Goal: Task Accomplishment & Management: Use online tool/utility

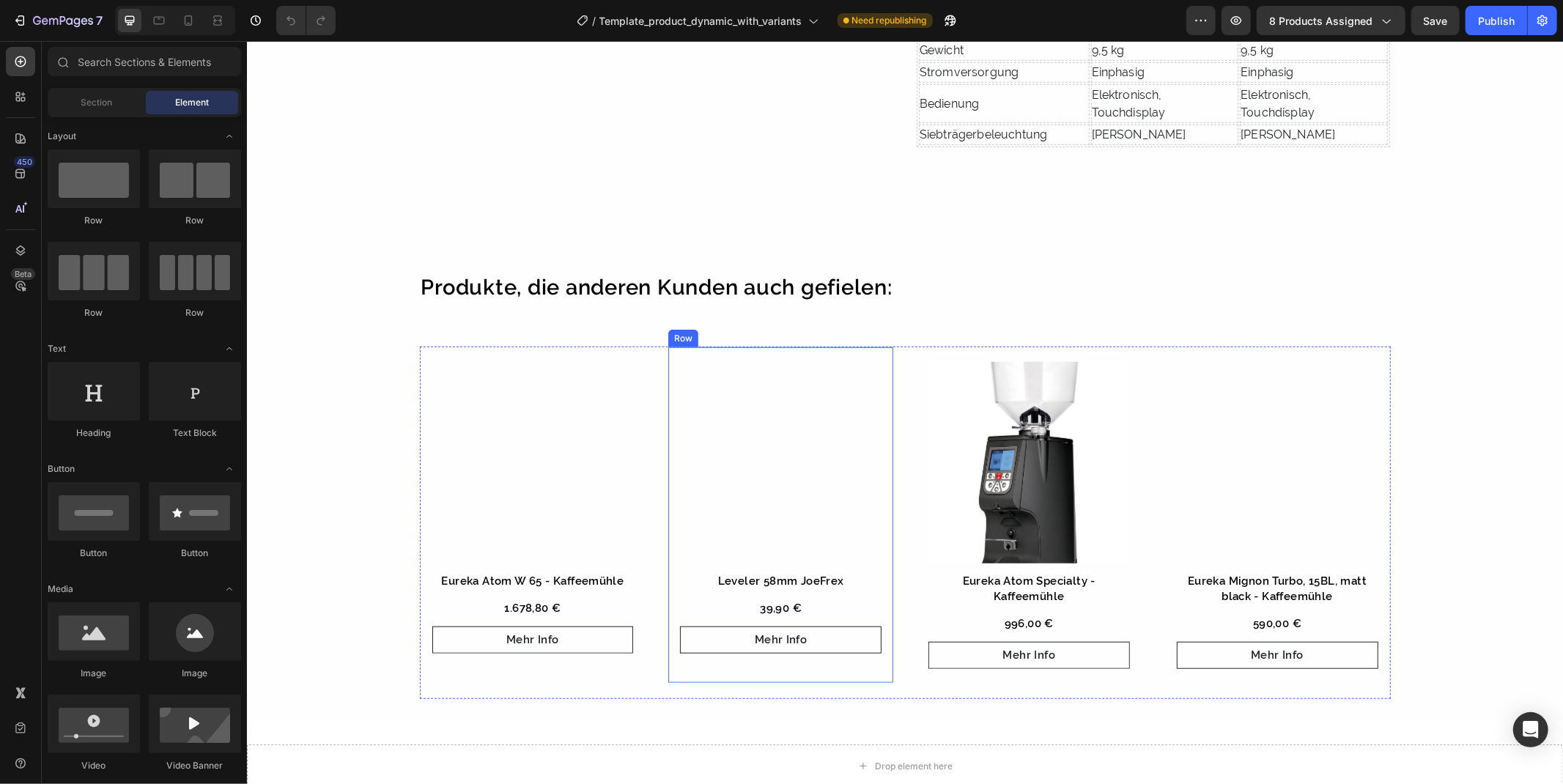
scroll to position [814, 0]
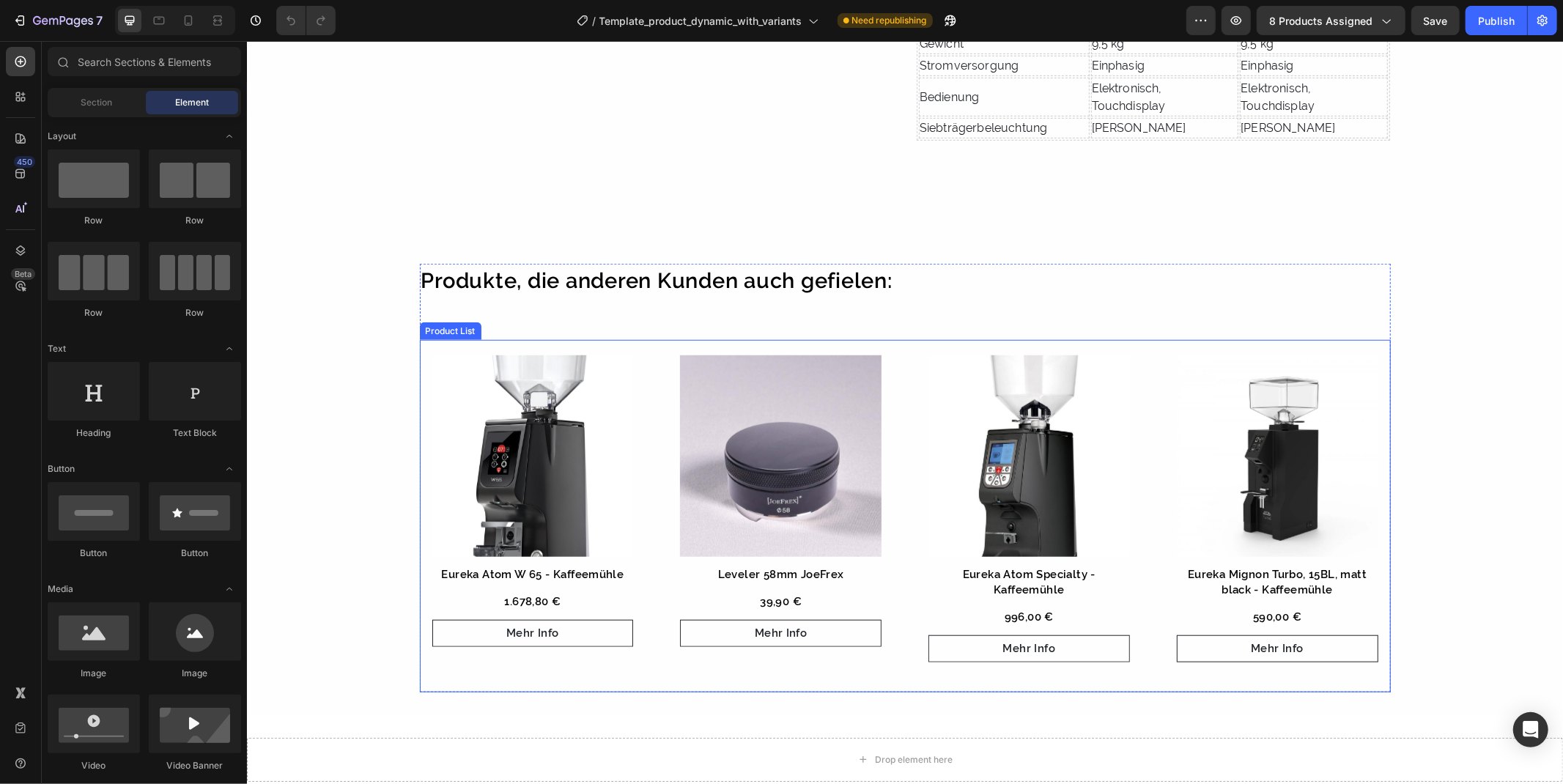
click at [891, 440] on div "Product Images Eureka Atom W 65 - Kaffeemühle Product Title 1.678,80 € Product …" at bounding box center [904, 515] width 970 height 352
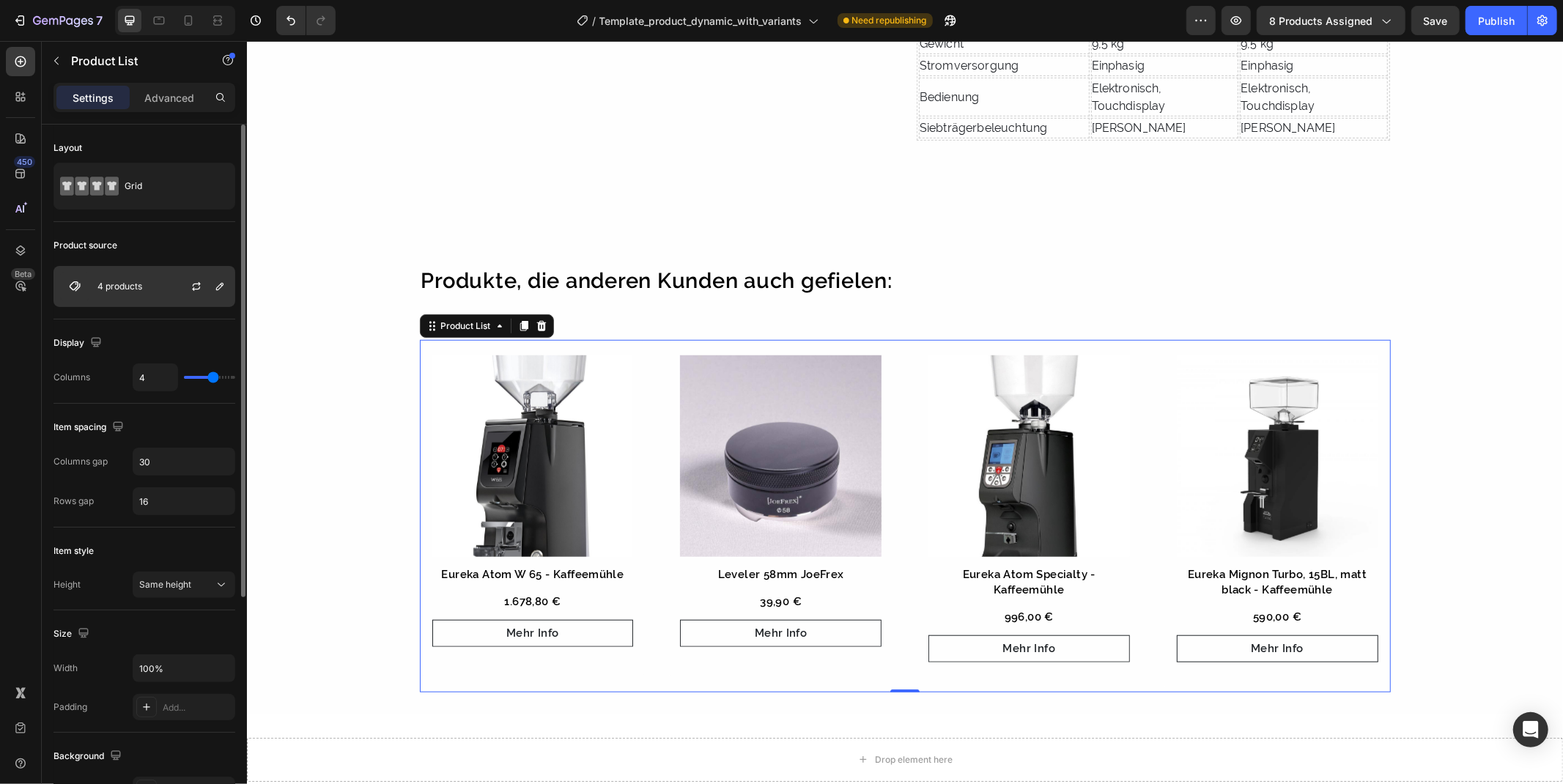
click at [86, 282] on img at bounding box center [75, 287] width 29 height 29
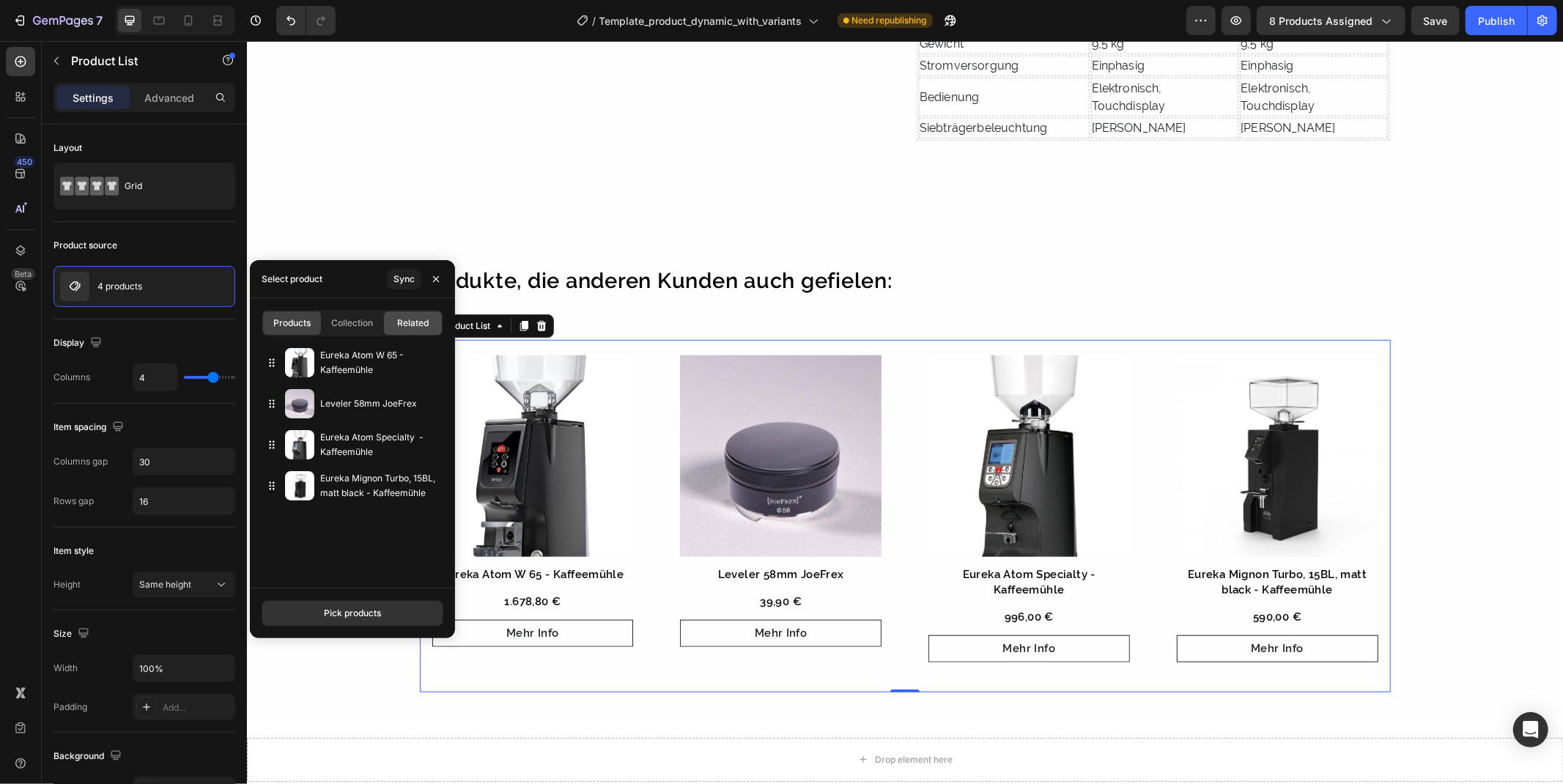
click at [400, 317] on span "Related" at bounding box center [412, 323] width 32 height 13
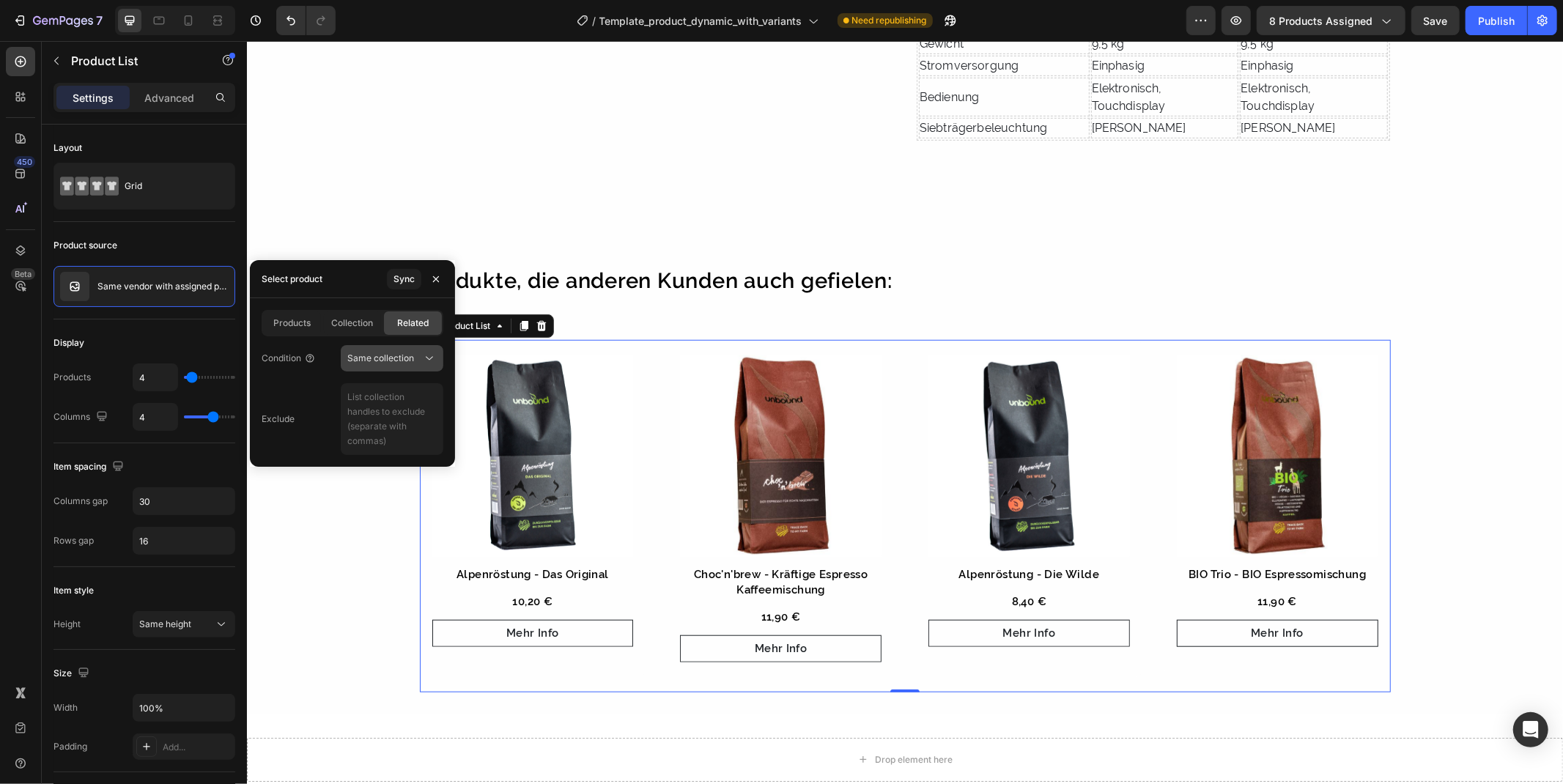
click at [412, 359] on span "Same collection" at bounding box center [380, 357] width 67 height 11
click at [270, 386] on div "Exclude" at bounding box center [353, 419] width 182 height 72
click at [379, 397] on textarea at bounding box center [392, 419] width 102 height 72
click at [381, 392] on textarea at bounding box center [392, 419] width 102 height 72
paste textarea "best-sellings, new-arrivals"
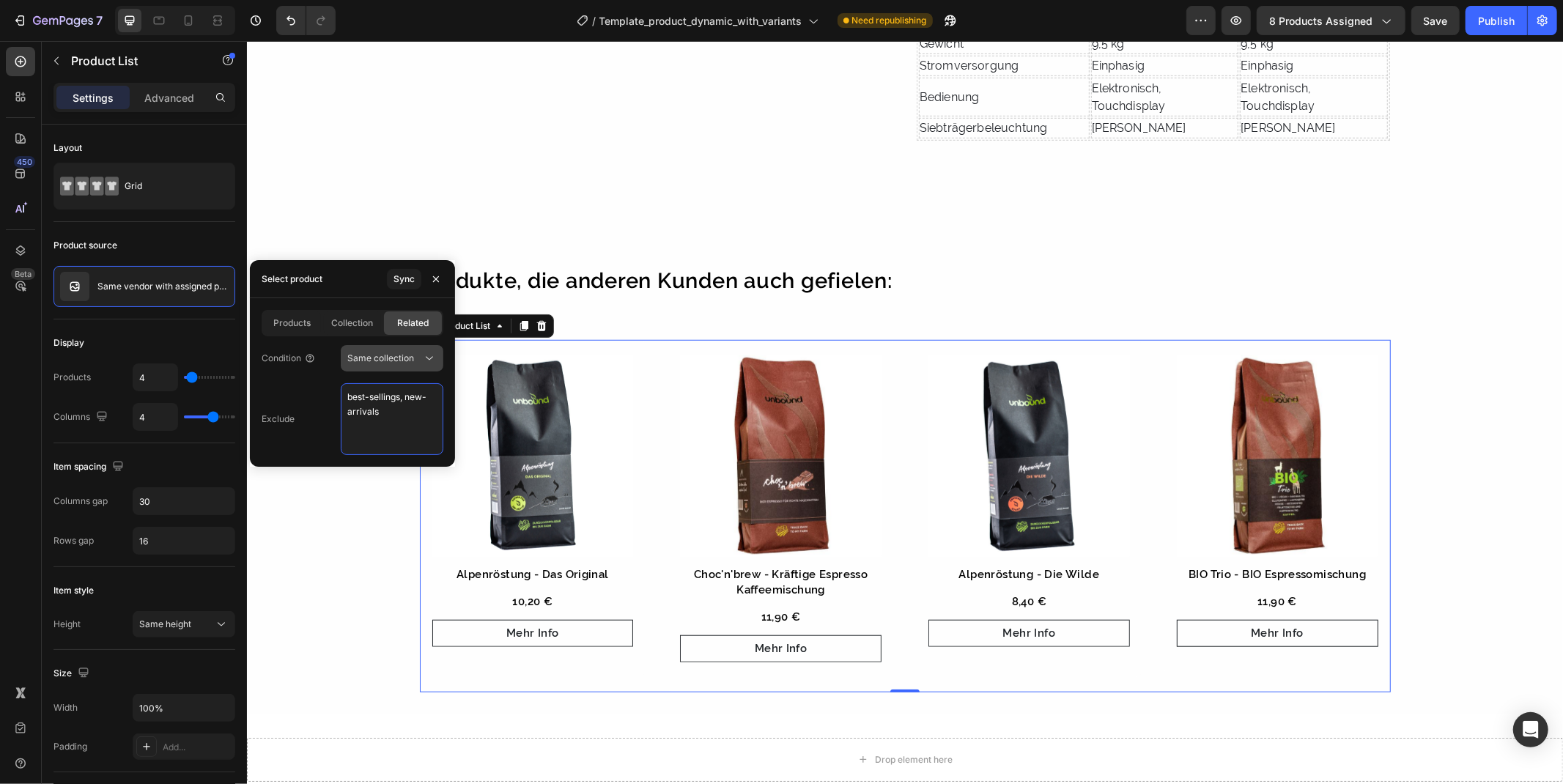
type textarea "best-sellings, new-arrivals"
click at [411, 356] on span "Same collection" at bounding box center [380, 357] width 67 height 11
click at [277, 404] on div "Exclude best-sellings, new-arrivals" at bounding box center [353, 419] width 182 height 72
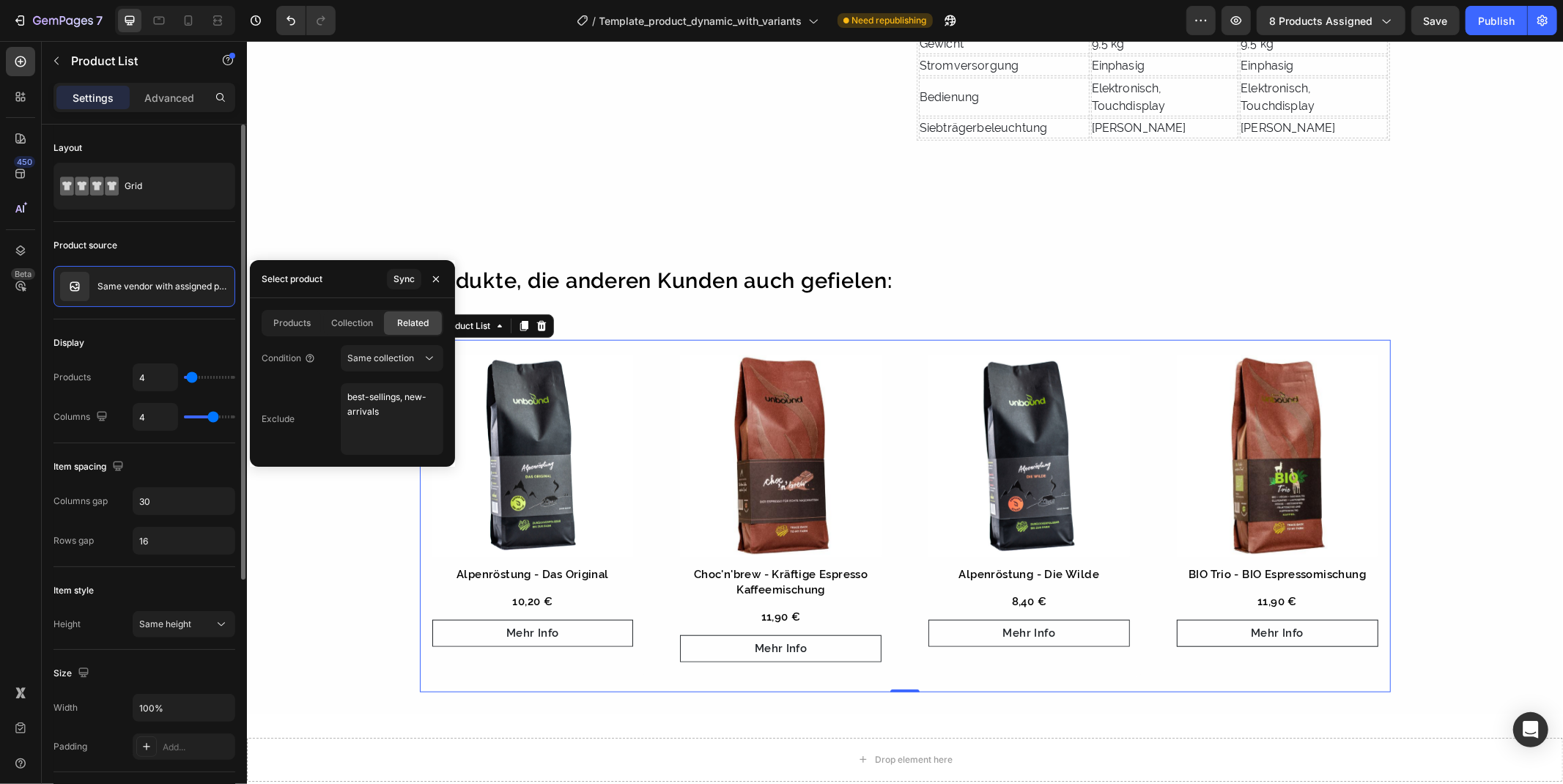
click at [179, 326] on div "Display Products 4 Columns 4" at bounding box center [144, 381] width 182 height 124
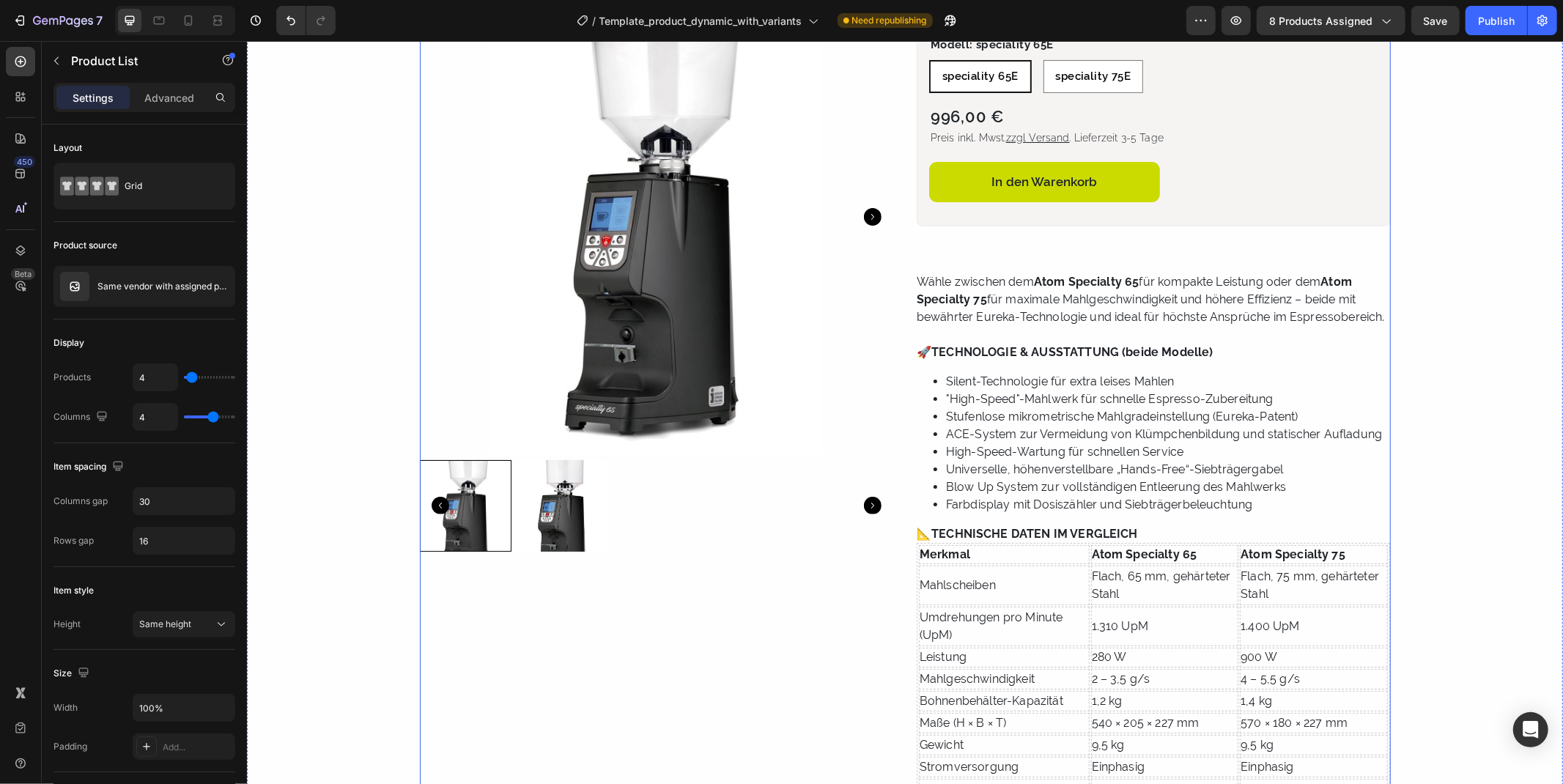
scroll to position [0, 0]
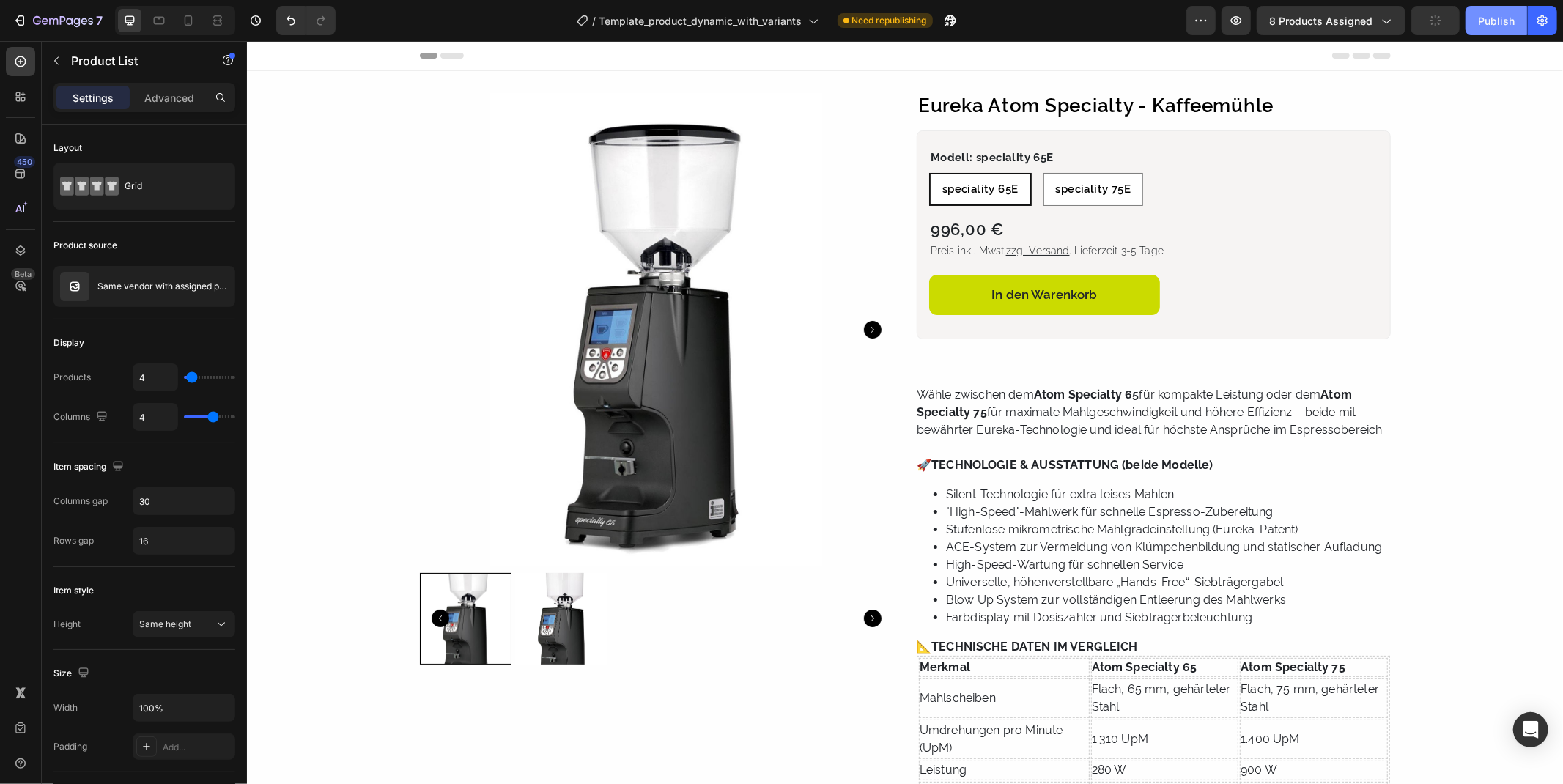
click at [1492, 10] on button "Publish" at bounding box center [1496, 21] width 62 height 29
click at [192, 17] on icon at bounding box center [188, 20] width 15 height 15
type input "2"
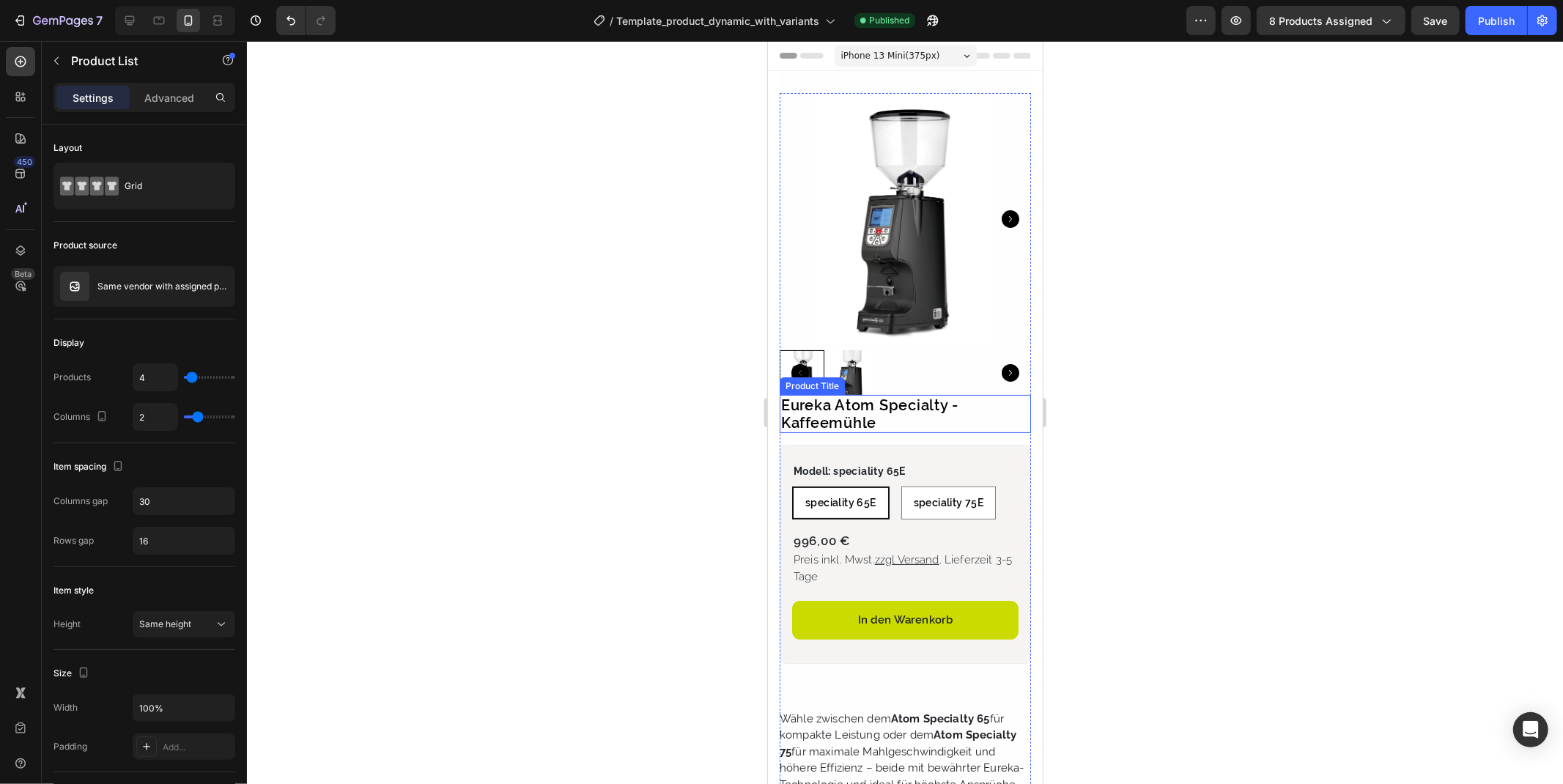
click at [801, 379] on div "Product Title" at bounding box center [811, 385] width 59 height 13
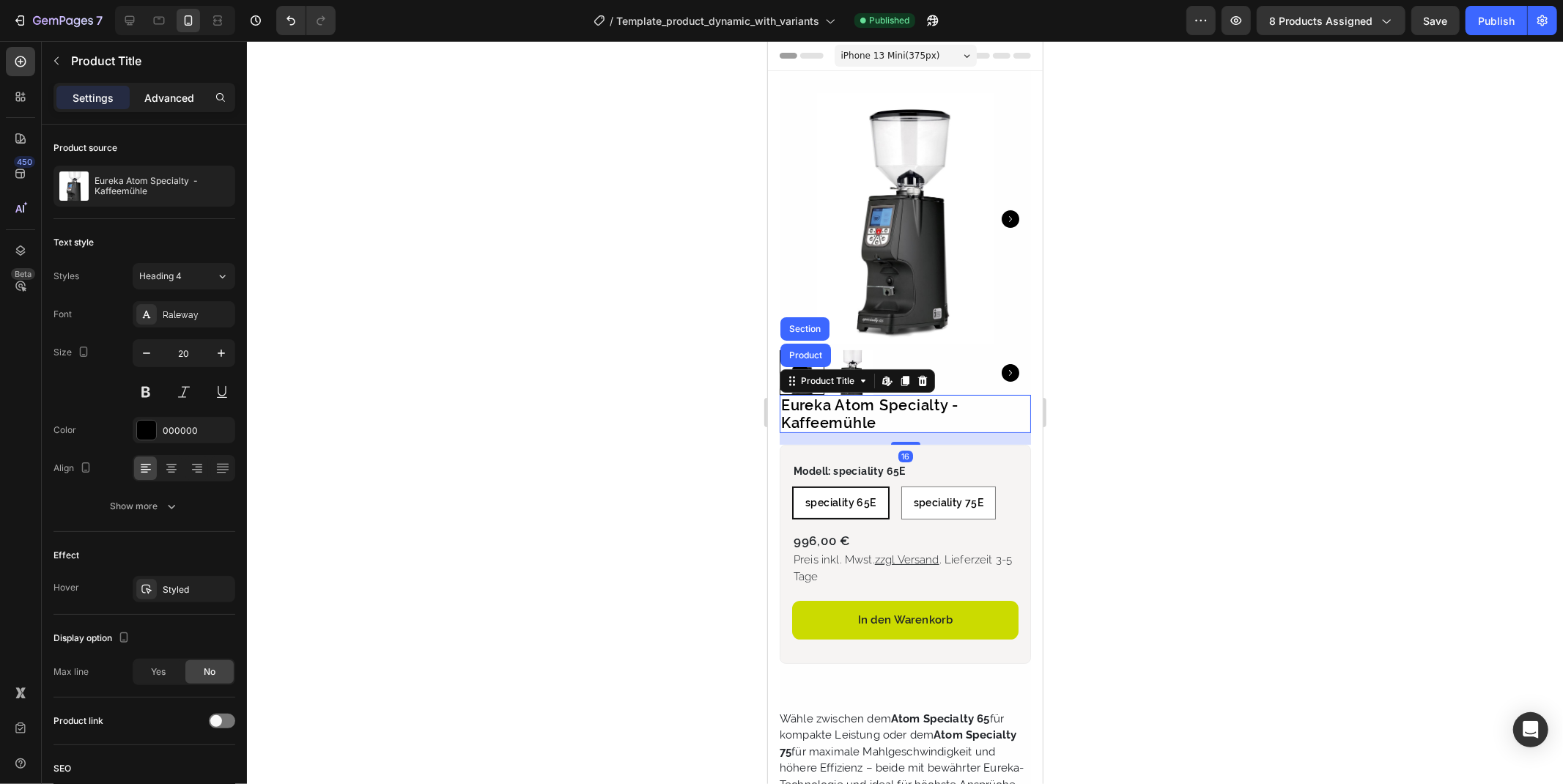
click at [167, 87] on div "Advanced" at bounding box center [168, 97] width 73 height 23
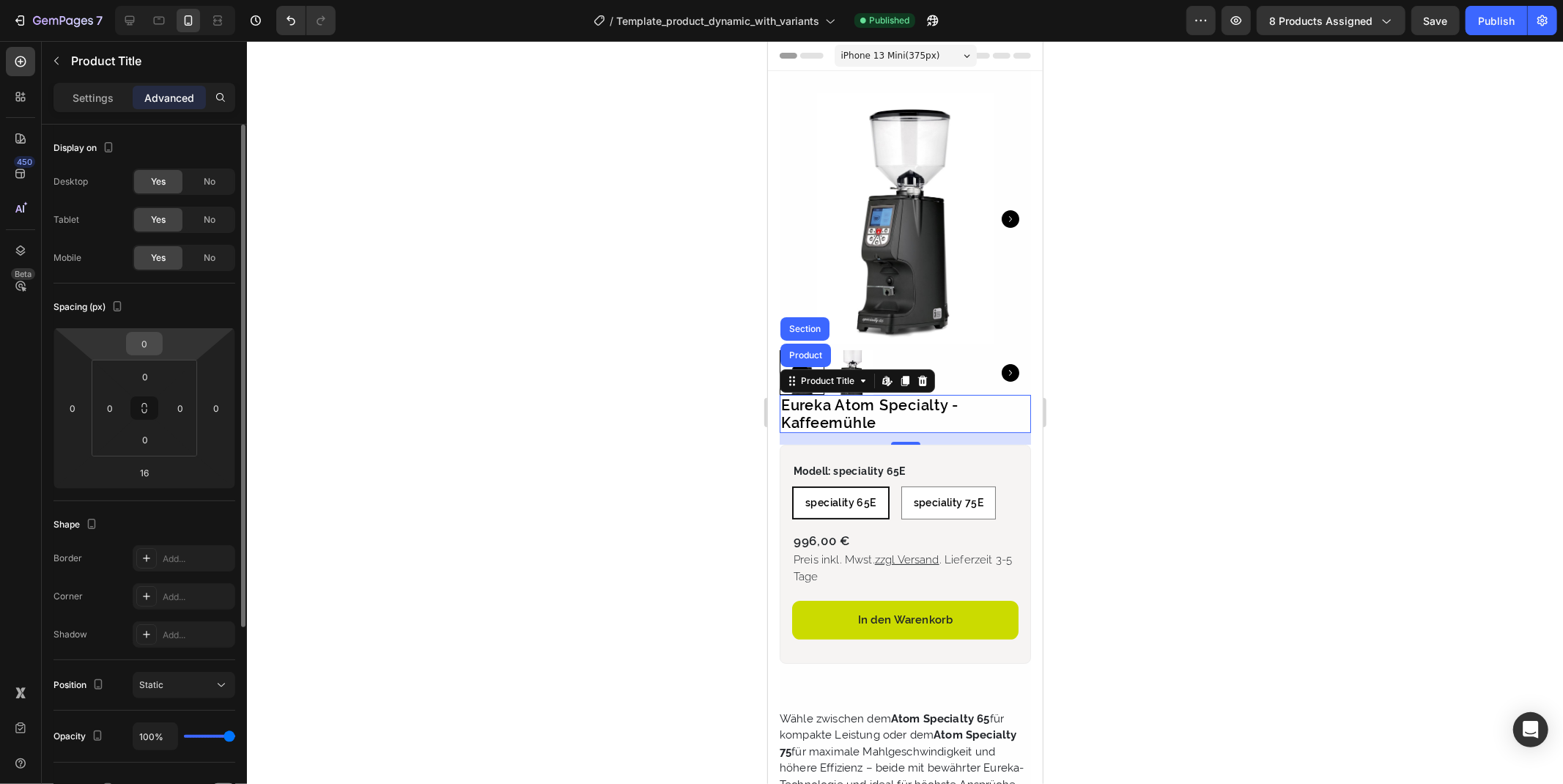
click at [149, 334] on input "0" at bounding box center [144, 343] width 29 height 22
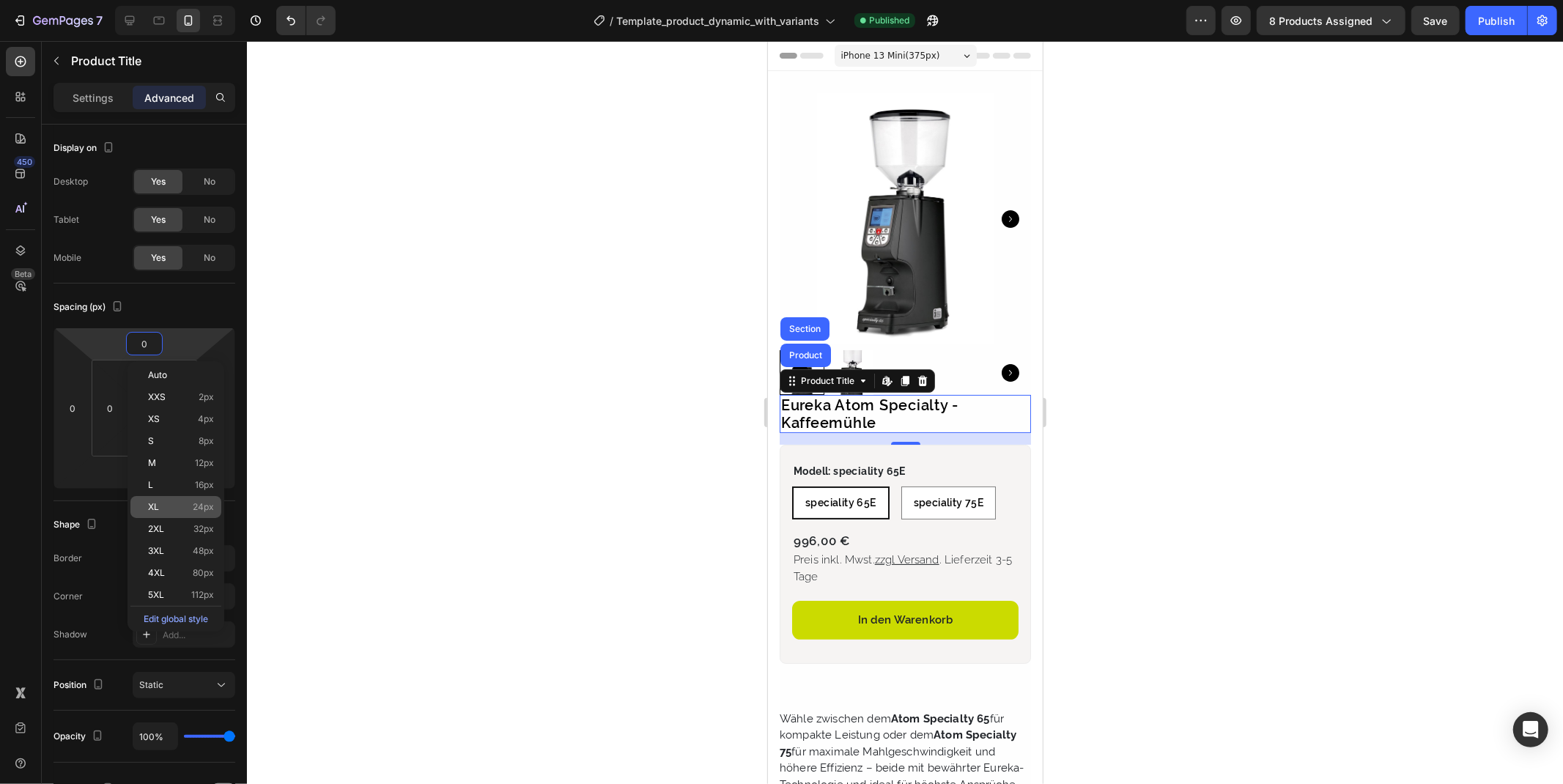
click at [209, 501] on span "24px" at bounding box center [203, 507] width 21 height 10
type input "24"
